Goal: Navigation & Orientation: Find specific page/section

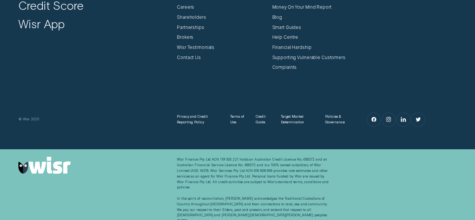
scroll to position [2152, 0]
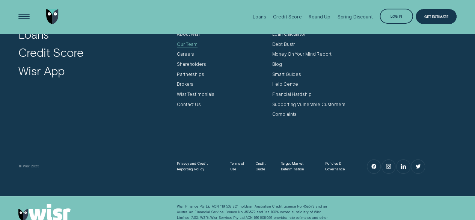
click at [189, 44] on div "Our Team" at bounding box center [187, 45] width 21 height 6
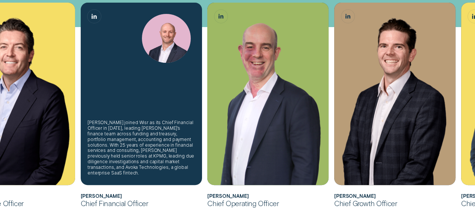
scroll to position [196, 0]
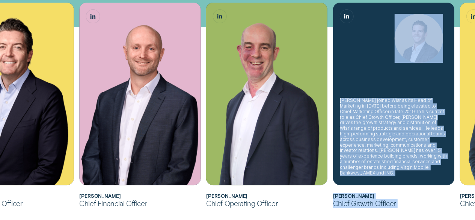
drag, startPoint x: 468, startPoint y: 184, endPoint x: 331, endPoint y: 177, distance: 137.3
click at [331, 177] on ul "[PERSON_NAME] joined Wisr as its Chief Financial Officer in [DATE] before being…" at bounding box center [172, 105] width 444 height 205
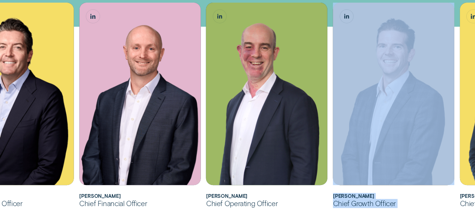
click at [437, 201] on div "Chief Growth Officer" at bounding box center [393, 203] width 121 height 9
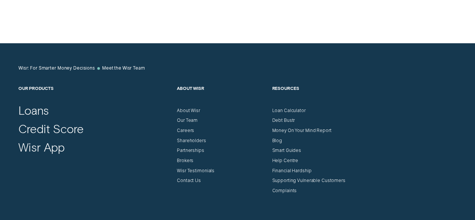
scroll to position [633, 0]
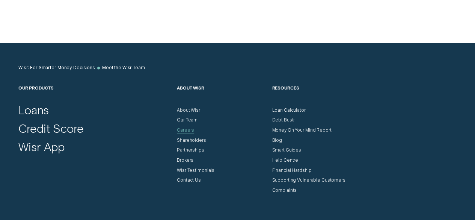
click at [183, 129] on div "Careers" at bounding box center [185, 130] width 17 height 6
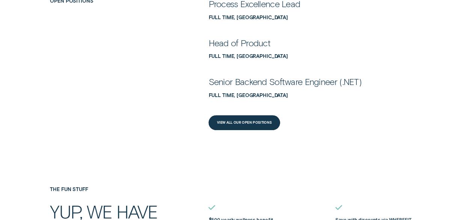
scroll to position [306, 0]
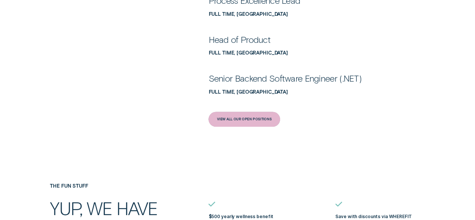
click at [253, 119] on div "View All Our Open Positions" at bounding box center [244, 119] width 55 height 3
